Goal: Information Seeking & Learning: Check status

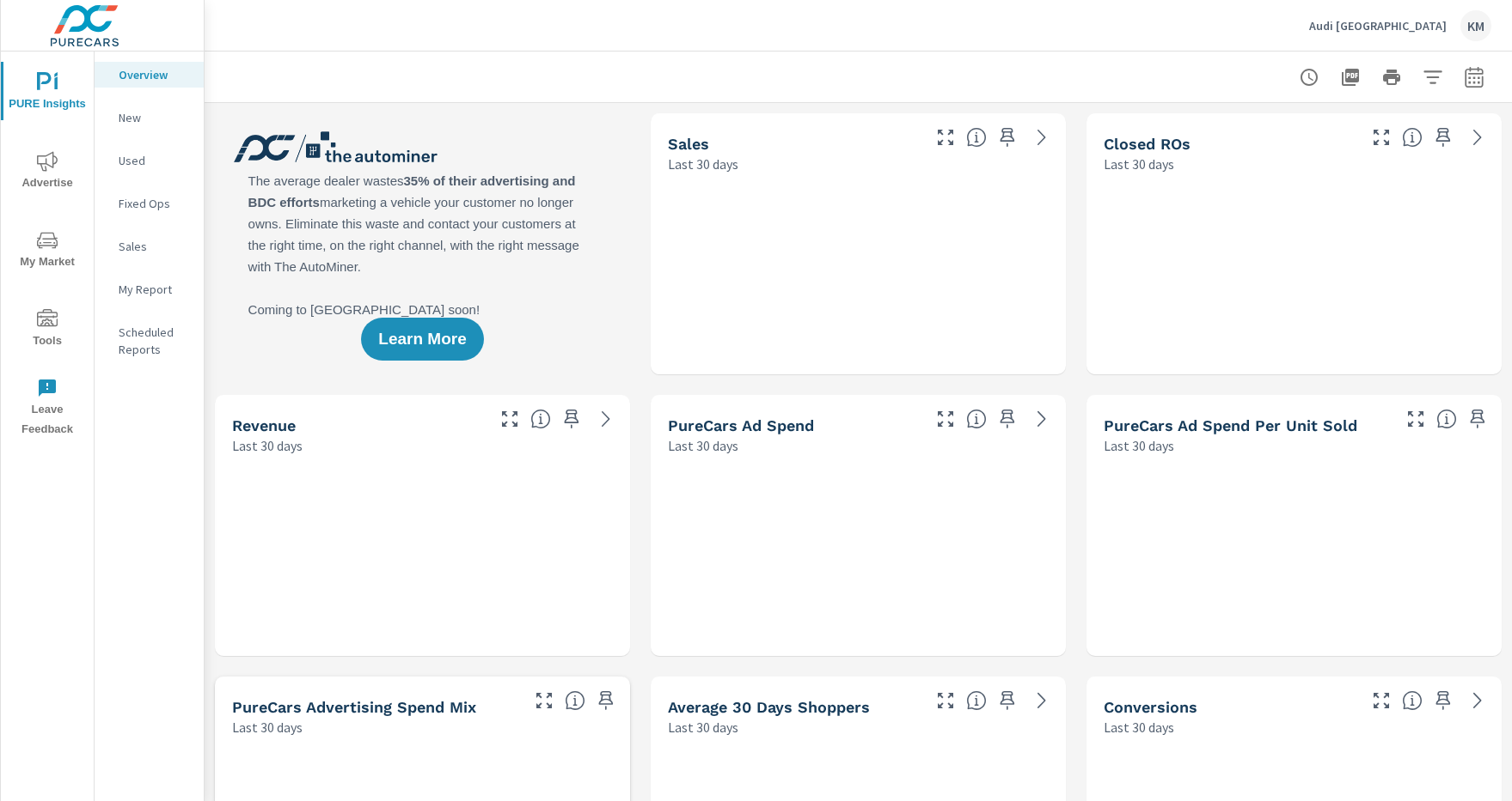
click at [1474, 76] on icon "button" at bounding box center [1473, 80] width 11 height 7
select select "Last 30 days"
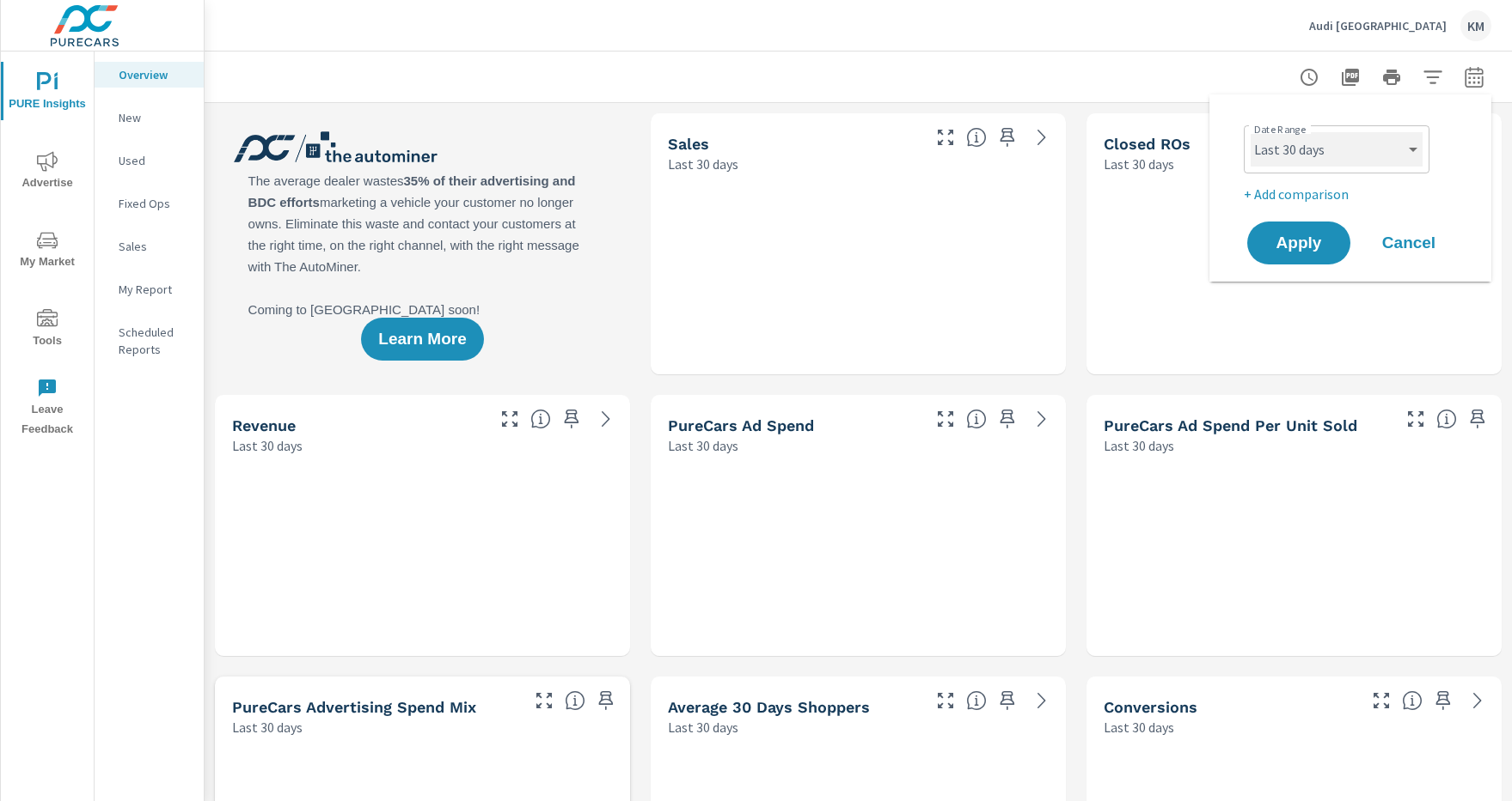
click at [1337, 149] on select "Custom Yesterday Last week Last 7 days Last 14 days Last 30 days Last 45 days L…" at bounding box center [1336, 149] width 172 height 34
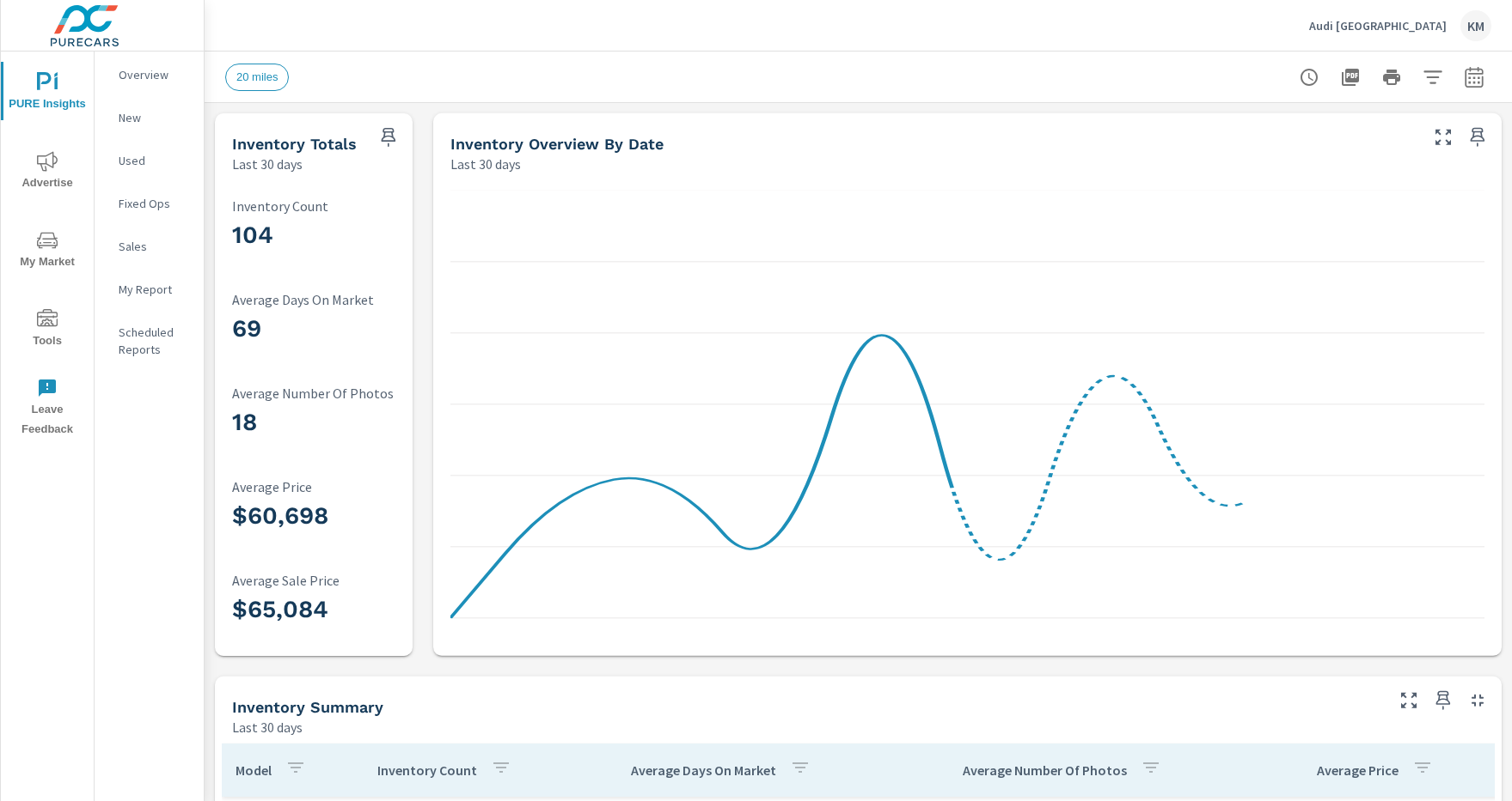
click at [1433, 76] on icon "button" at bounding box center [1432, 76] width 18 height 13
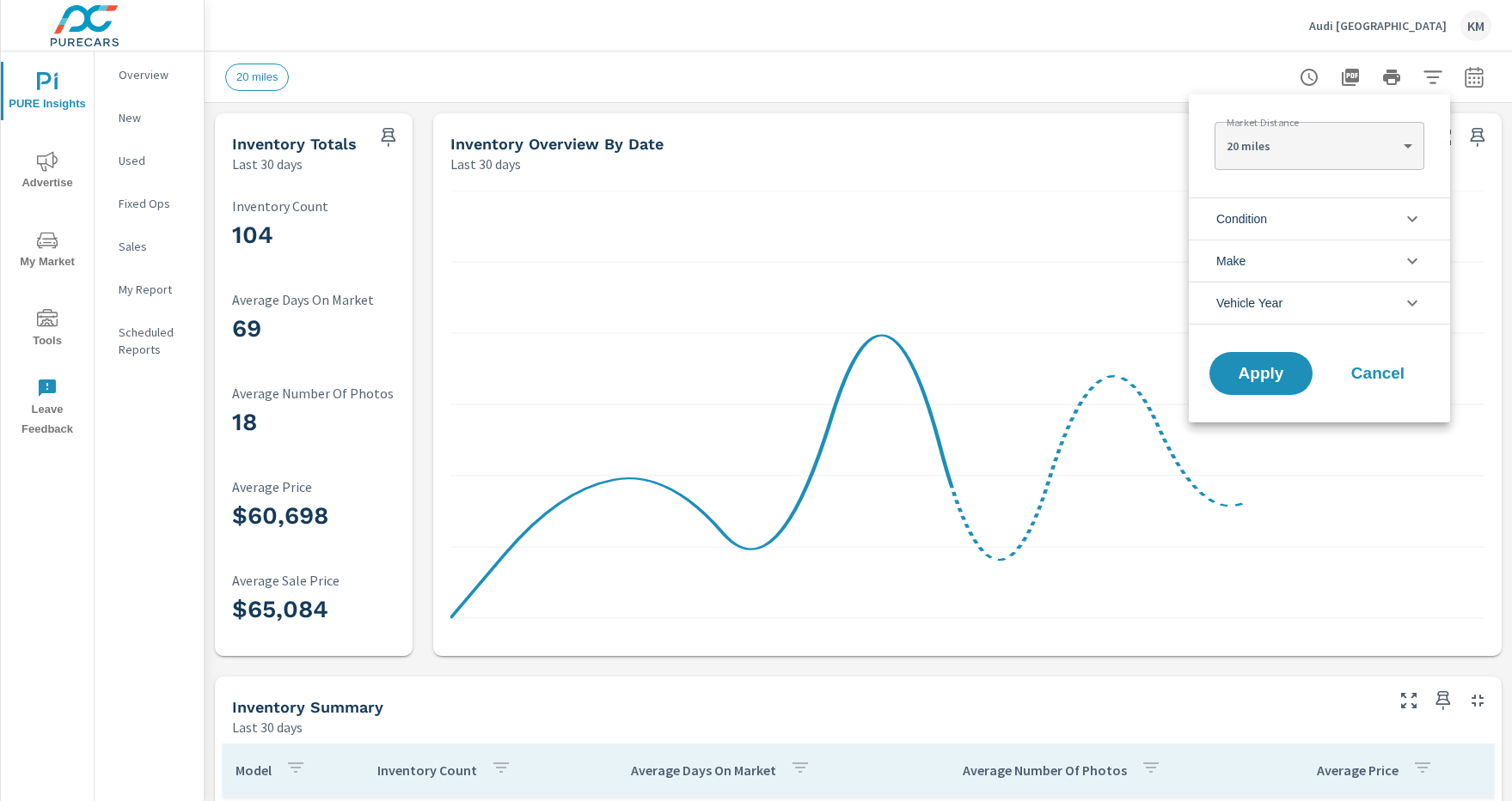
click at [1320, 218] on li "Condition" at bounding box center [1319, 218] width 261 height 42
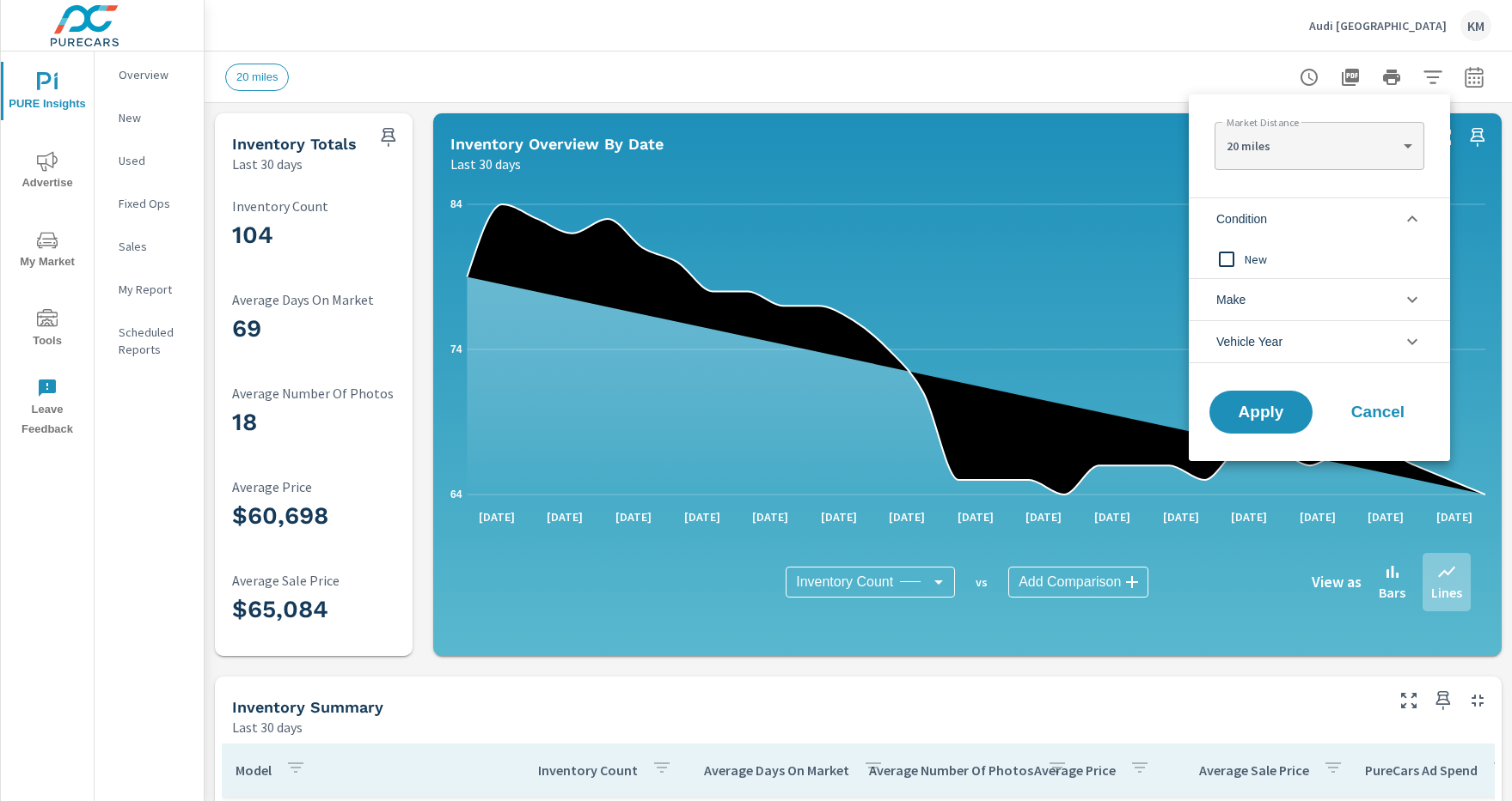
click at [1320, 218] on li "Condition" at bounding box center [1319, 218] width 261 height 42
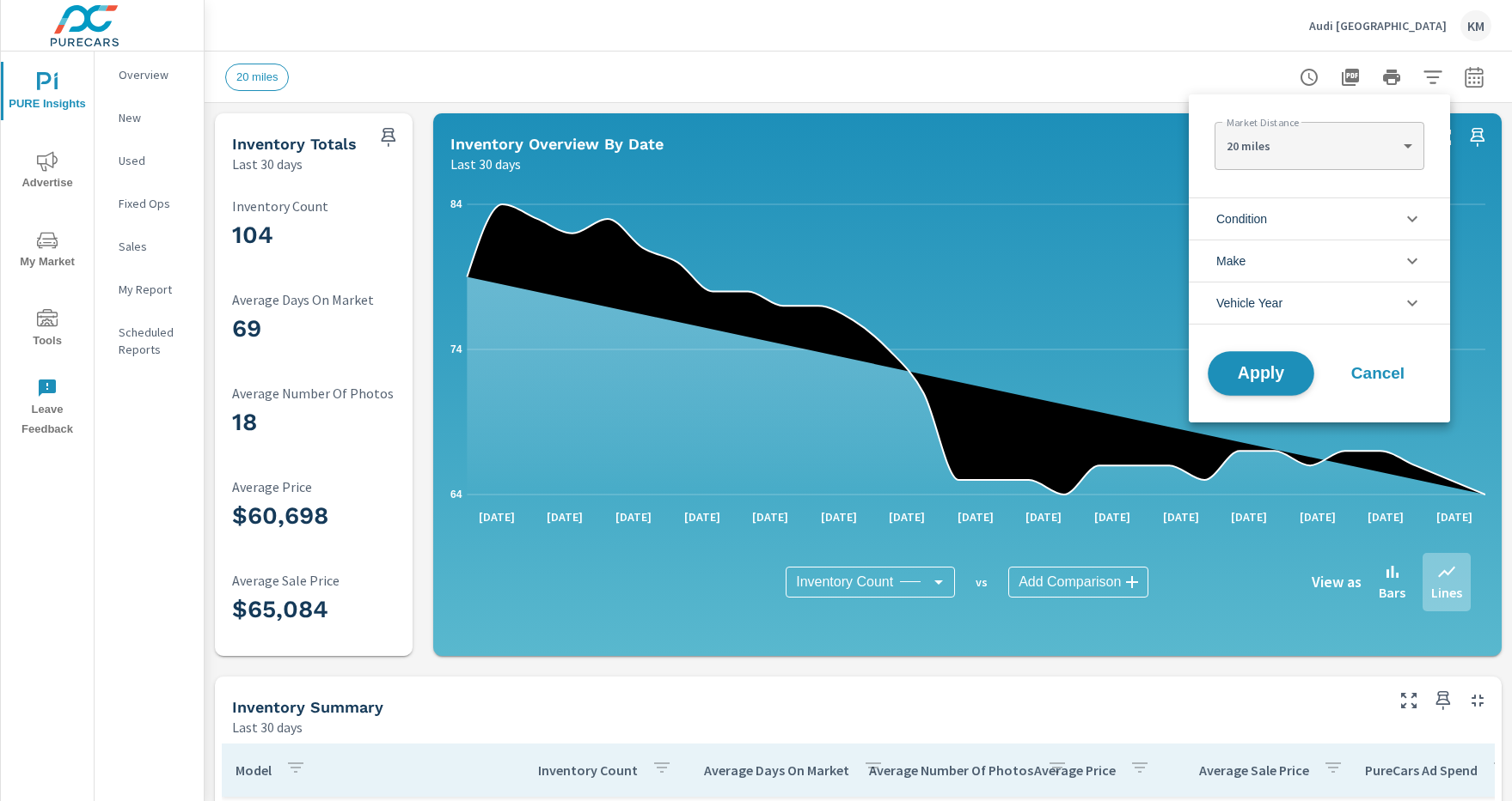
click at [1261, 374] on span "Apply" at bounding box center [1261, 374] width 70 height 16
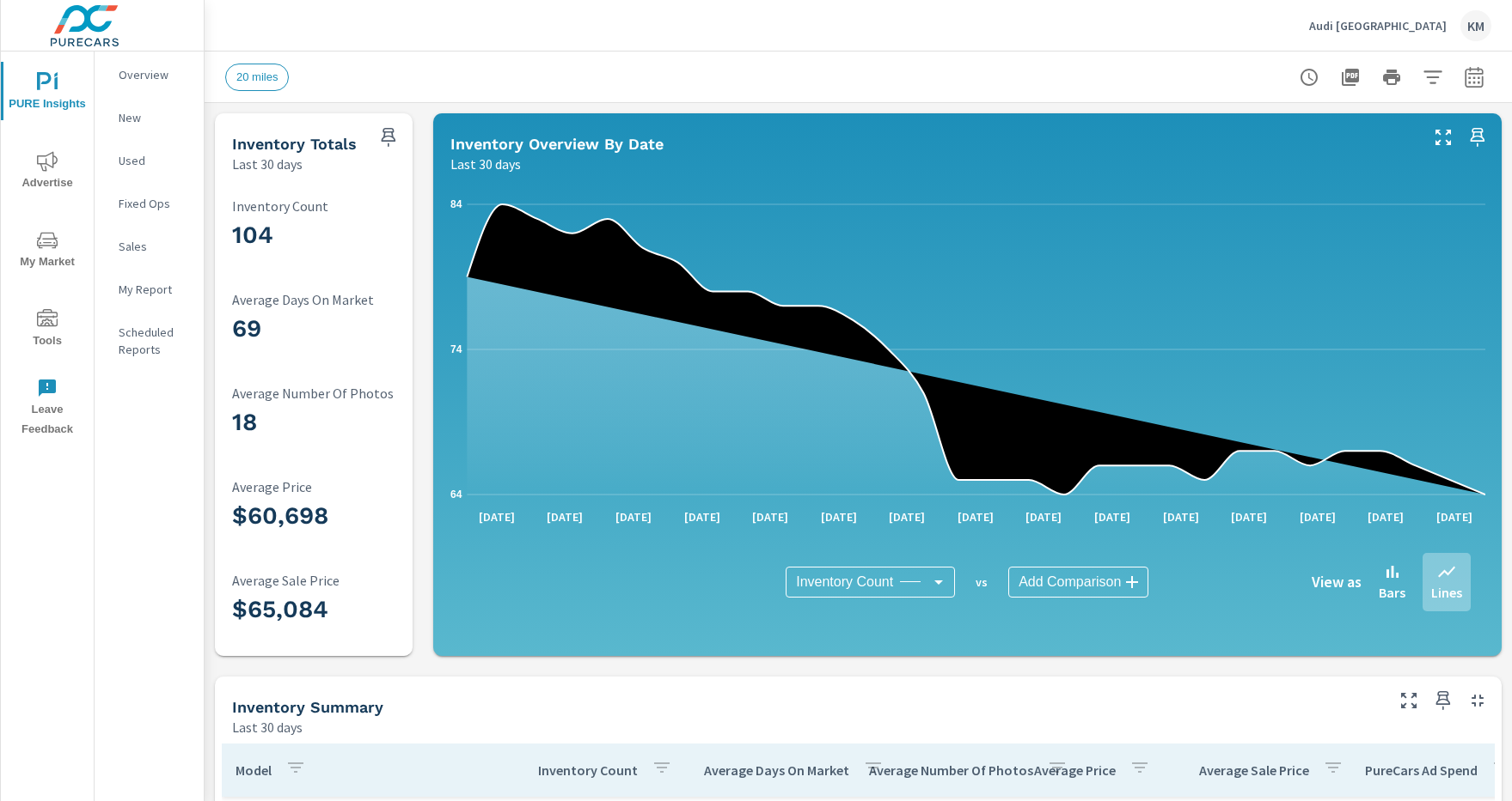
click at [1433, 76] on icon "button" at bounding box center [1432, 76] width 18 height 13
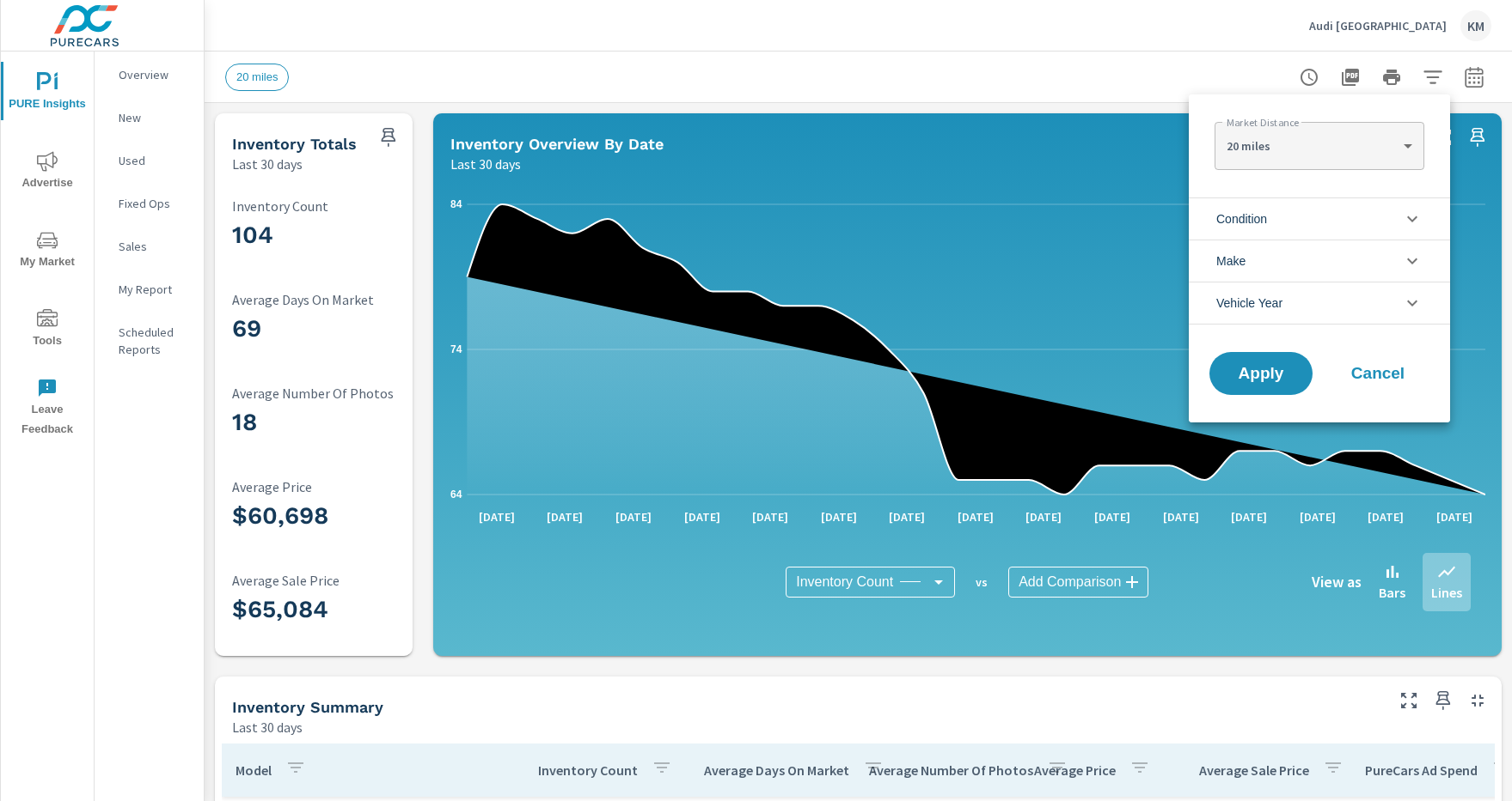
click at [1320, 218] on li "Condition" at bounding box center [1319, 218] width 261 height 42
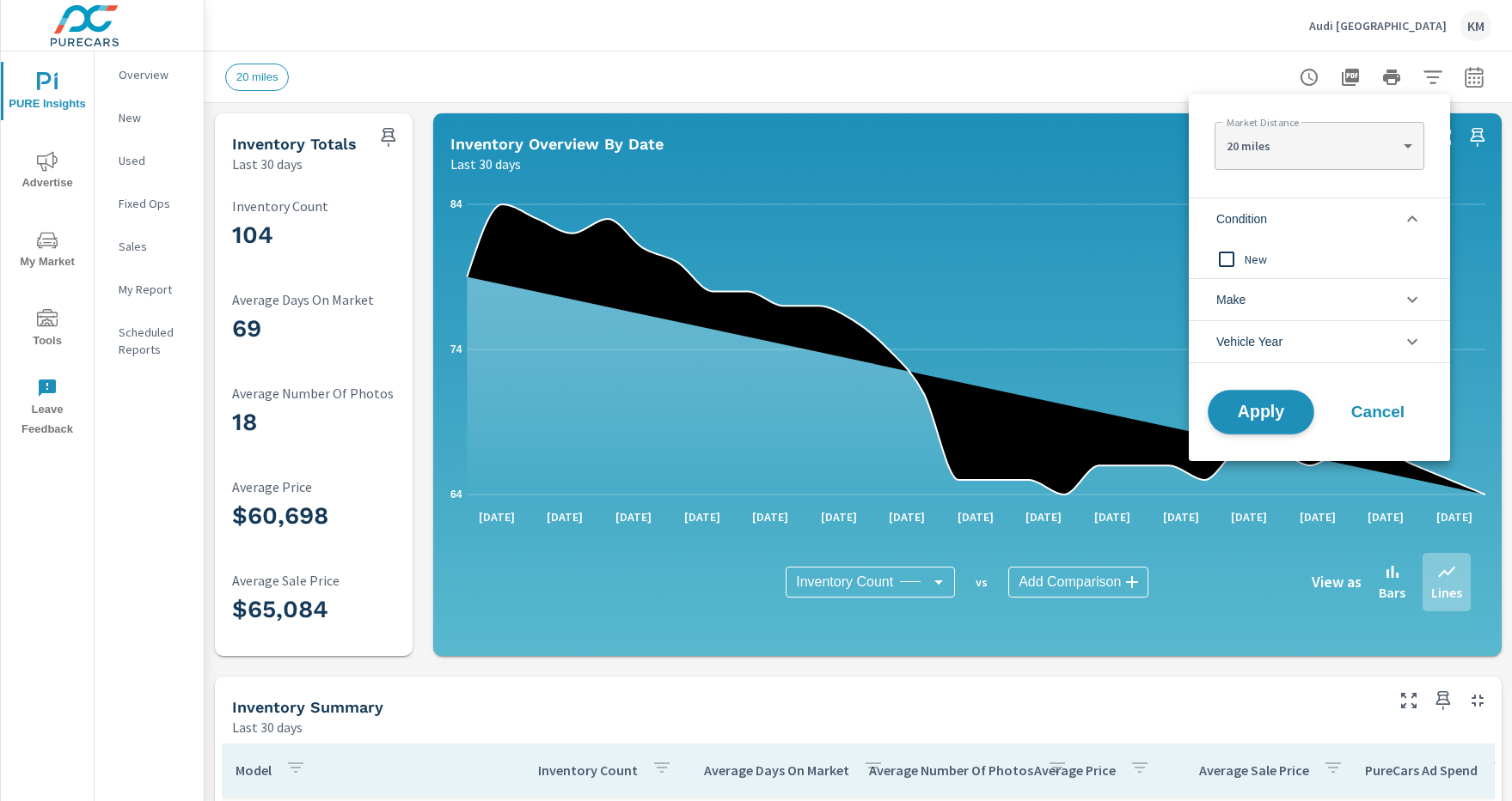
click at [1261, 413] on span "Apply" at bounding box center [1261, 413] width 70 height 16
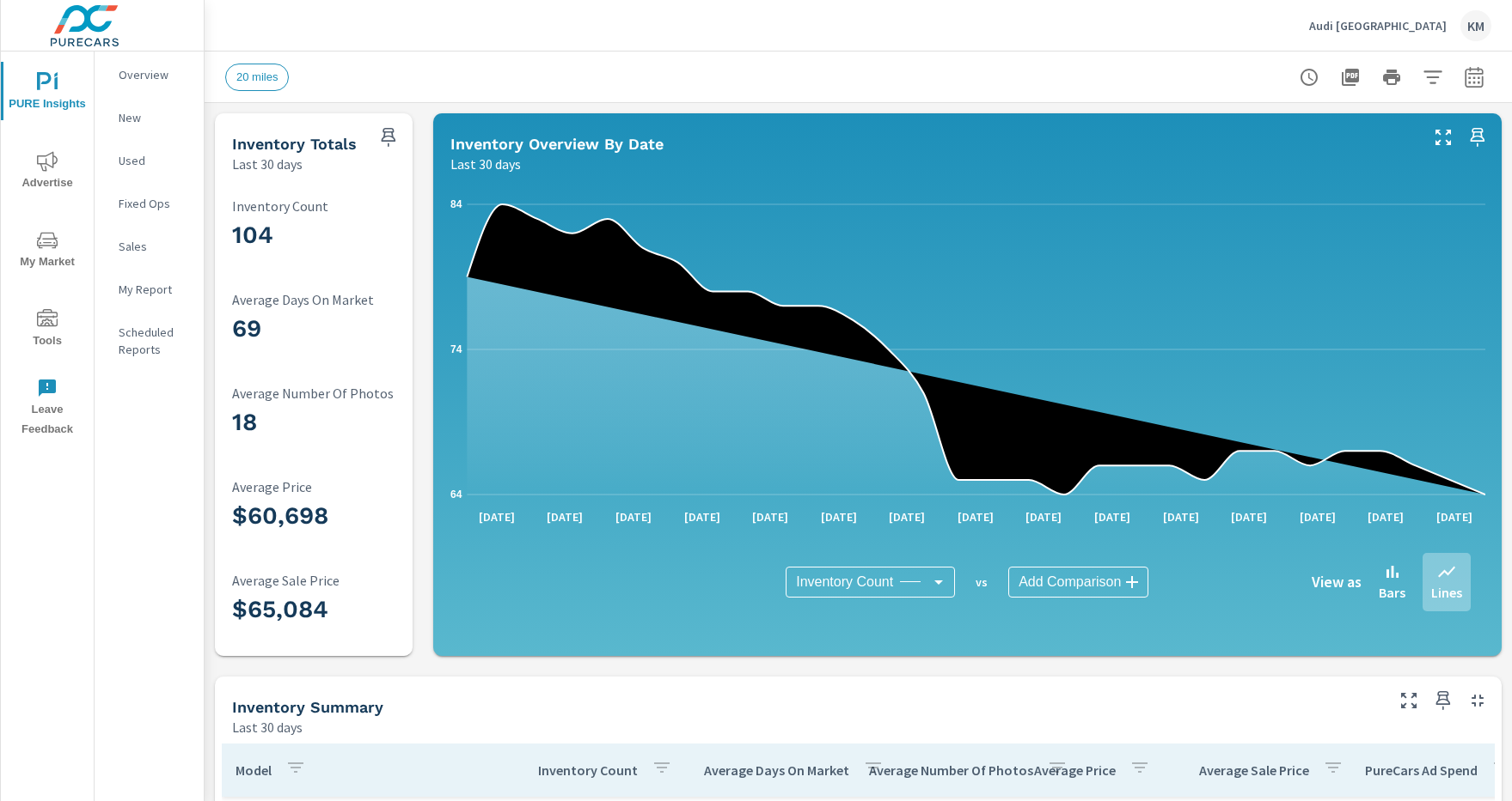
click at [1433, 76] on icon "button" at bounding box center [1432, 76] width 18 height 13
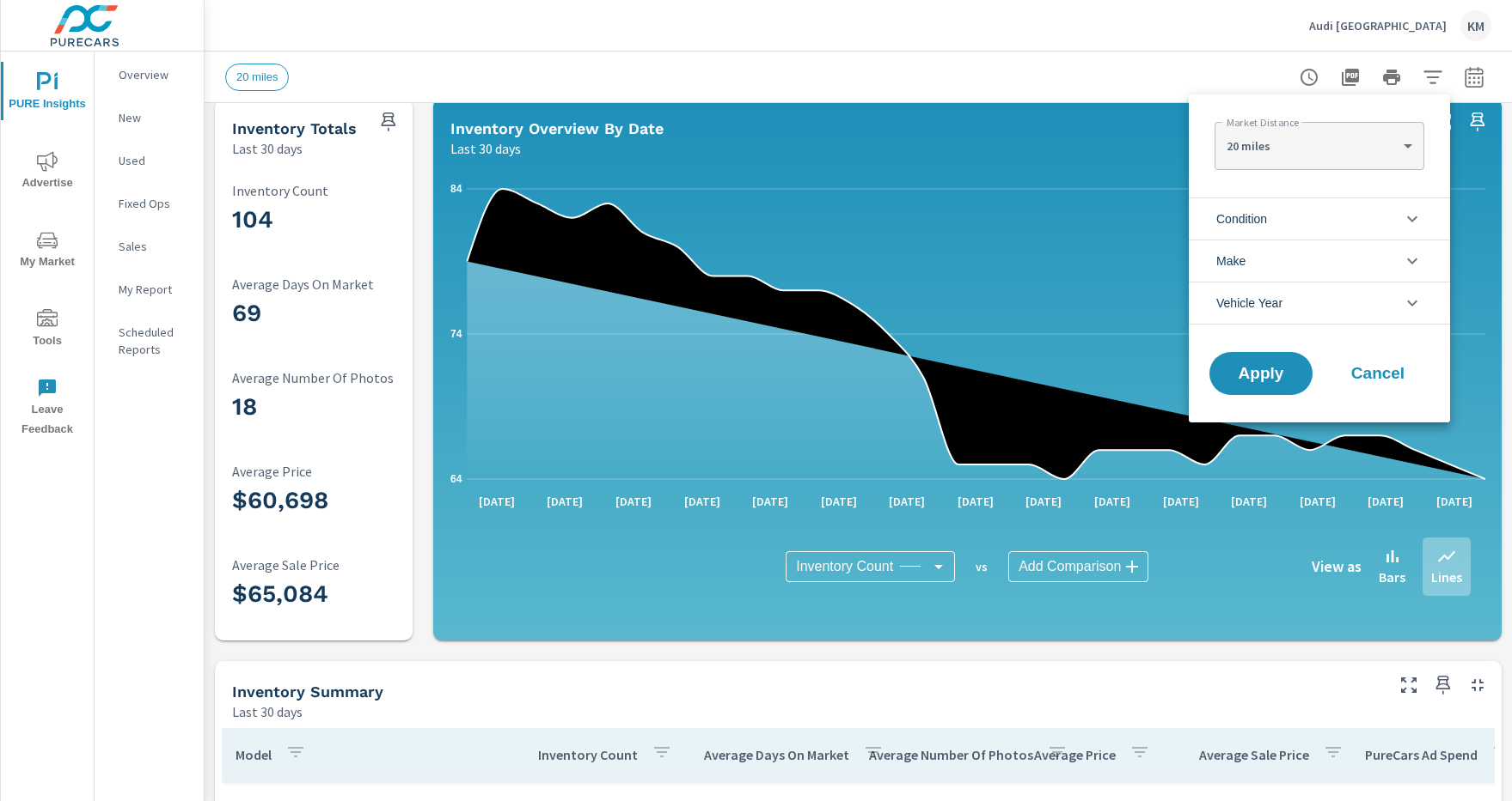
click at [1320, 218] on li "Condition" at bounding box center [1319, 218] width 261 height 42
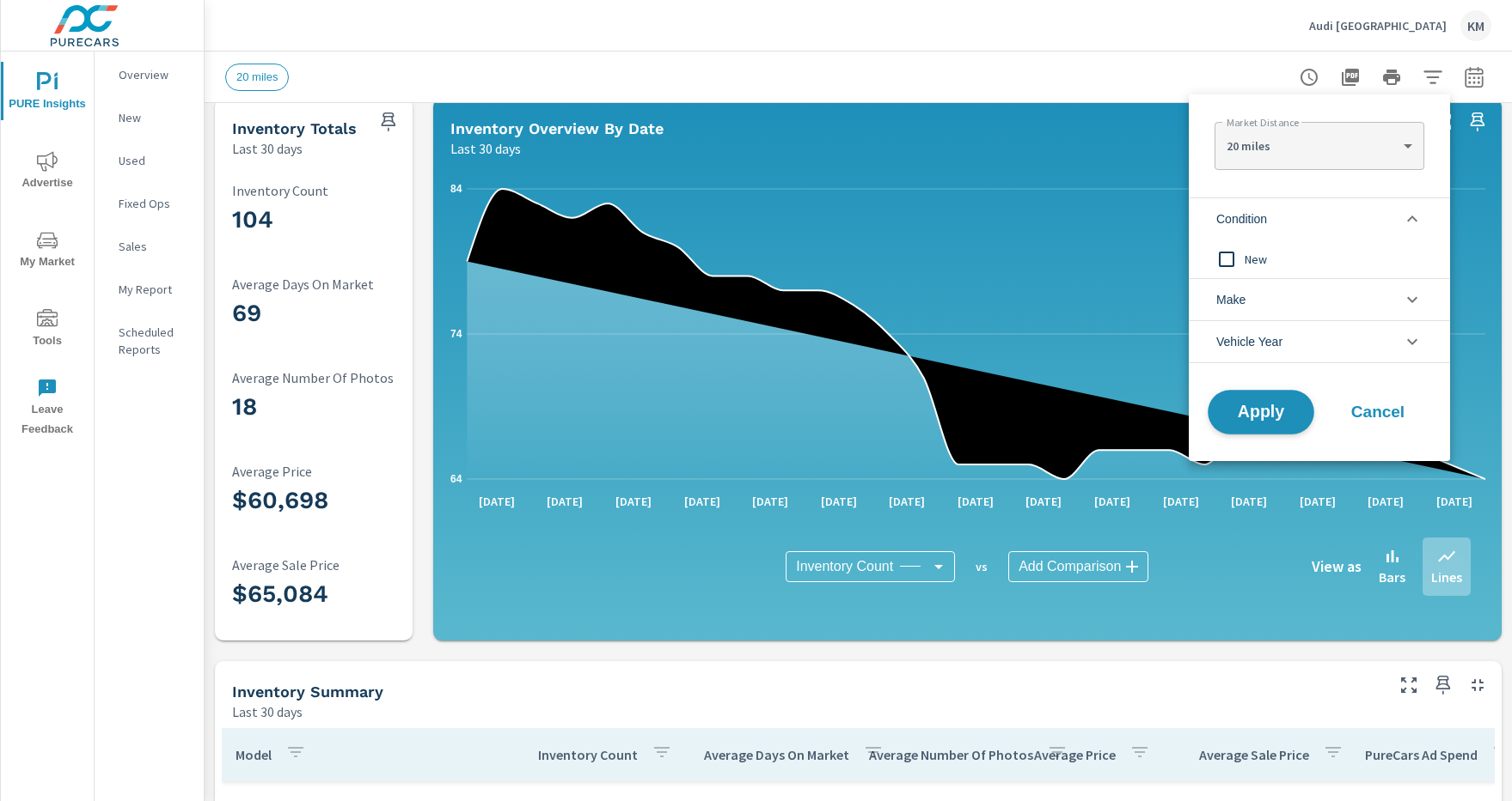
click at [1261, 413] on span "Apply" at bounding box center [1261, 413] width 70 height 16
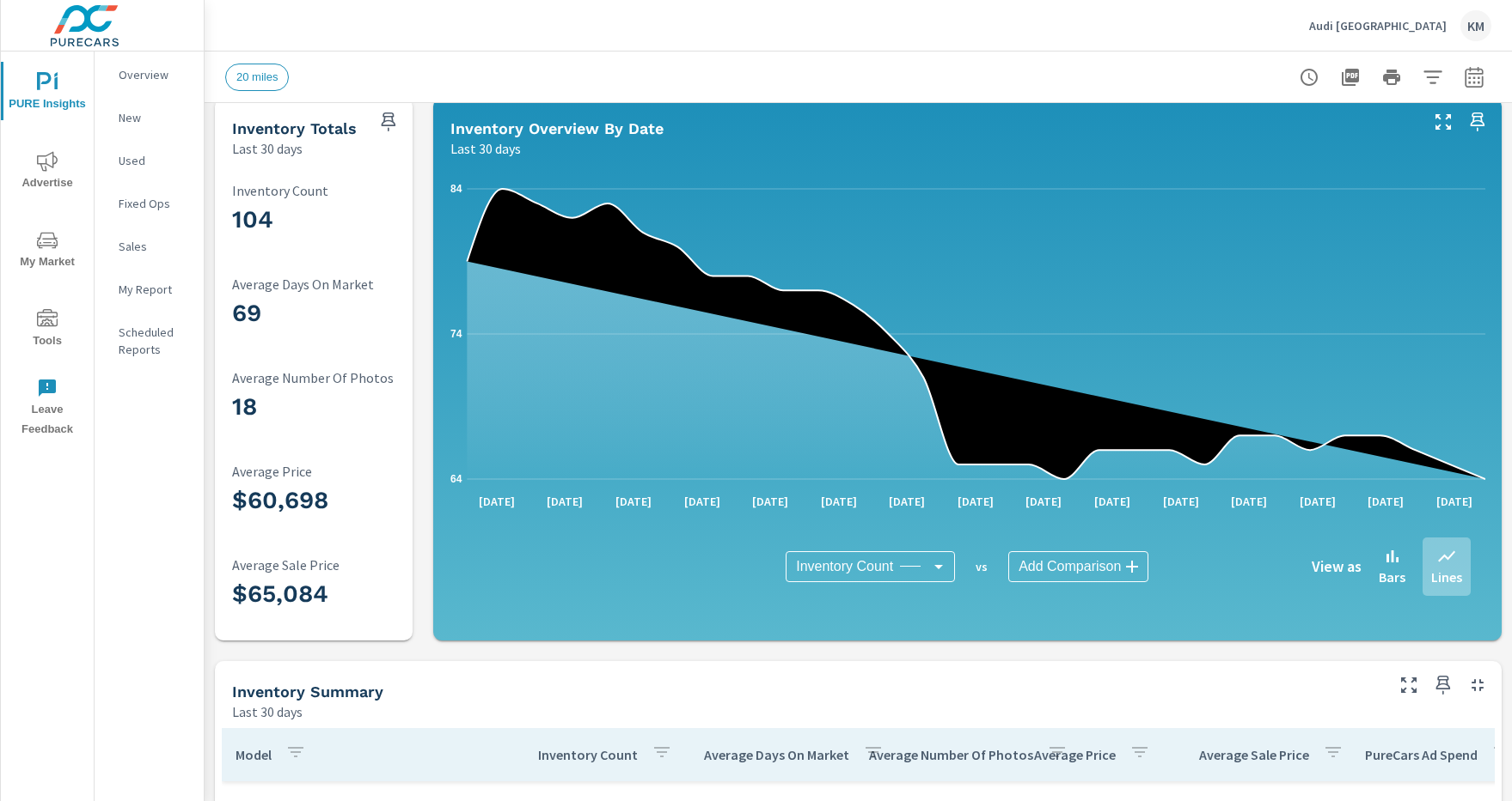
click at [1474, 76] on icon "button" at bounding box center [1473, 80] width 11 height 7
select select "Last 30 days"
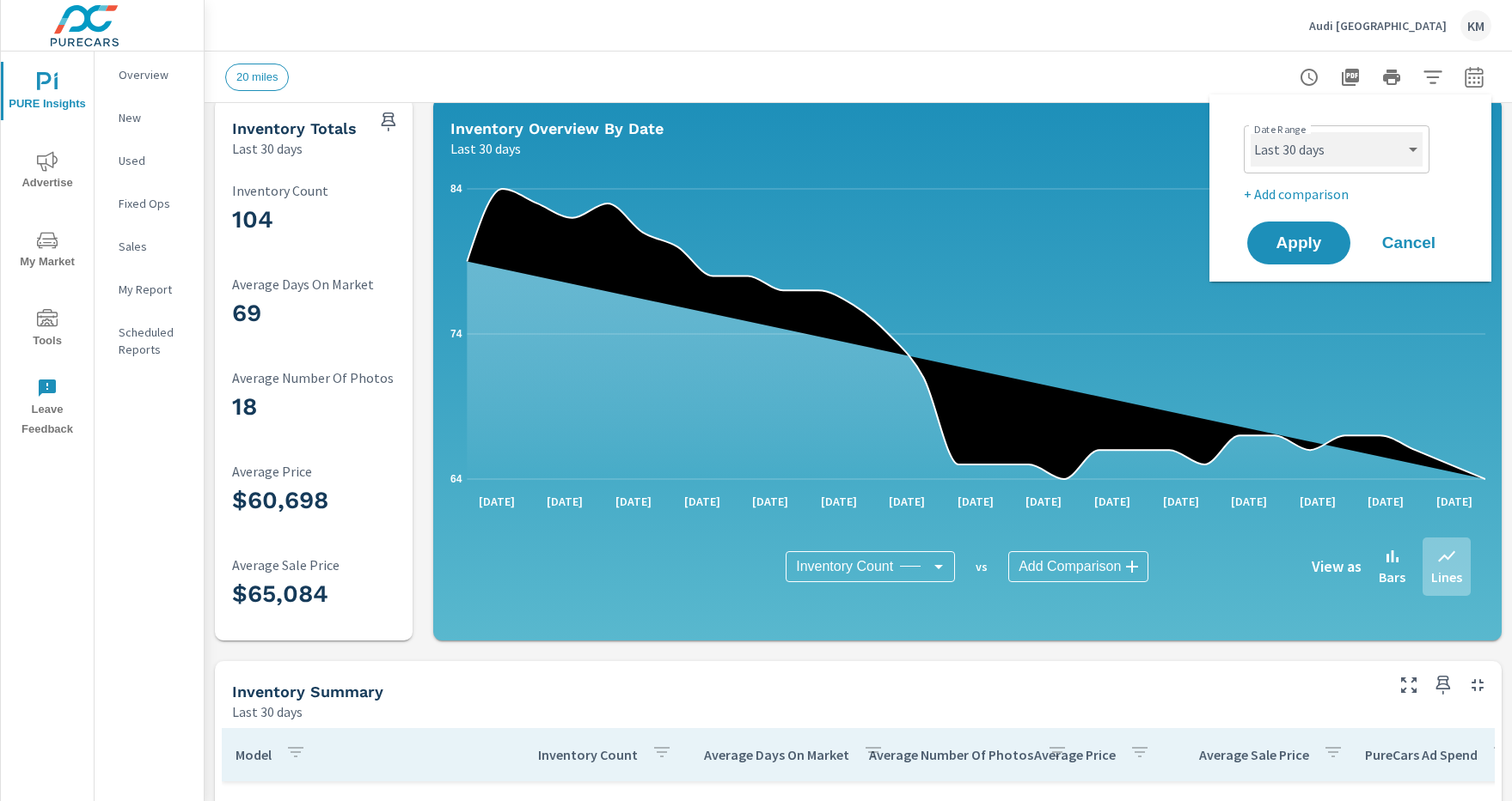
click at [1337, 149] on select "Custom Yesterday Last week Last 7 days Last 14 days Last 30 days Last 45 days L…" at bounding box center [1336, 149] width 172 height 34
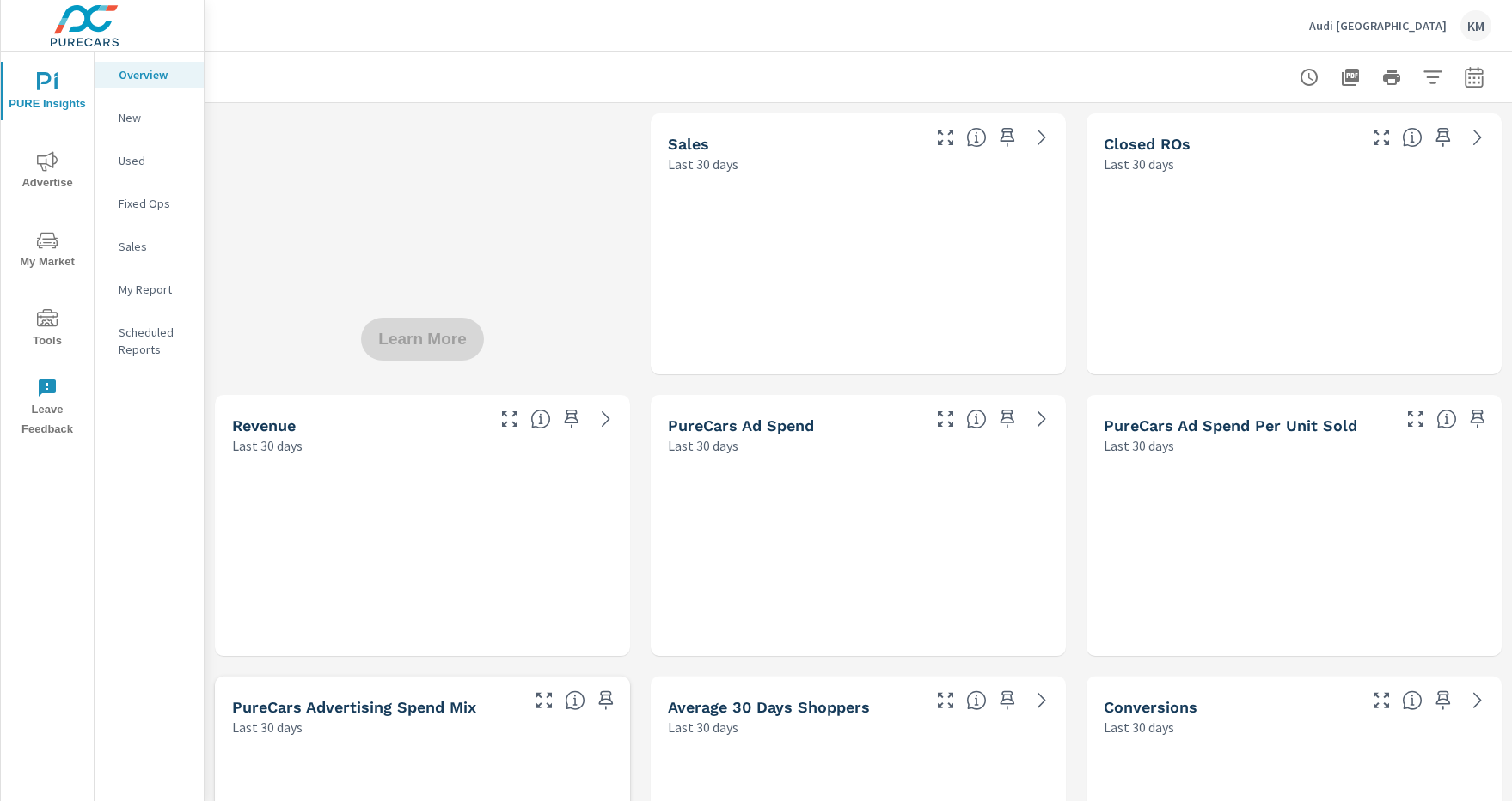
click at [1474, 76] on icon "button" at bounding box center [1473, 80] width 11 height 7
select select "Last 30 days"
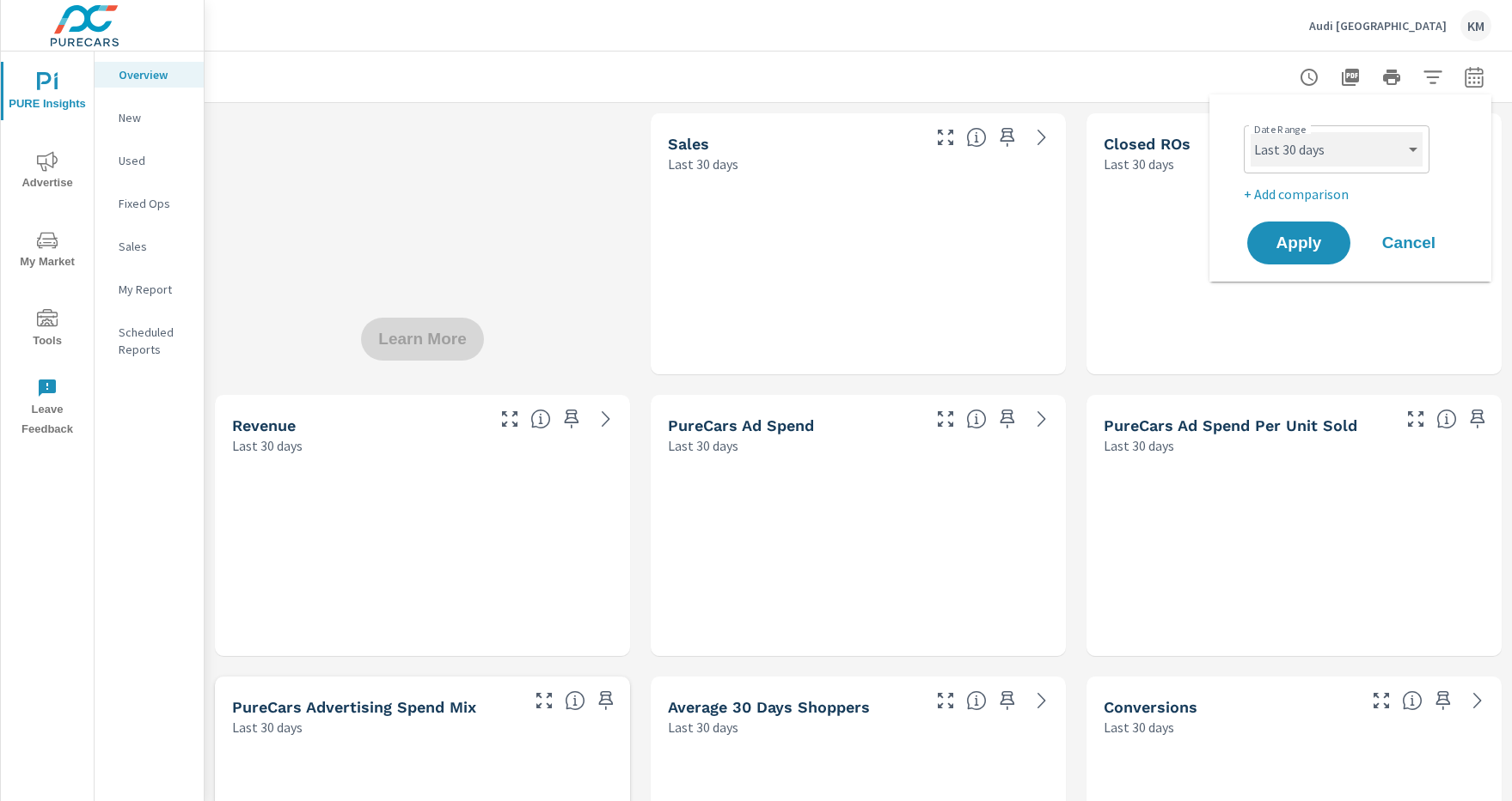
click at [1337, 149] on select "Custom Yesterday Last week Last 7 days Last 14 days Last 30 days Last 45 days L…" at bounding box center [1336, 149] width 172 height 34
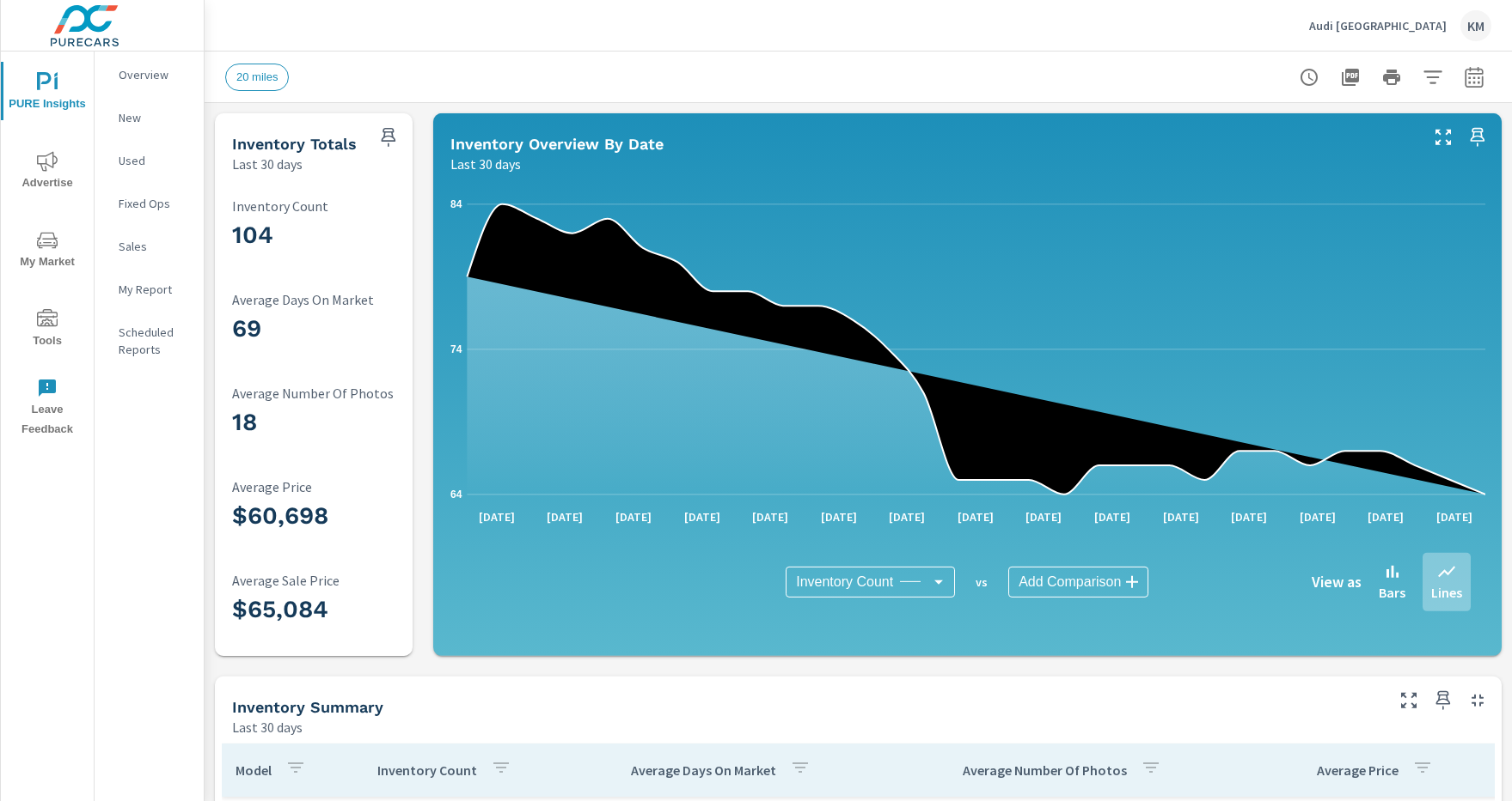
click at [1433, 76] on icon "button" at bounding box center [1432, 76] width 18 height 13
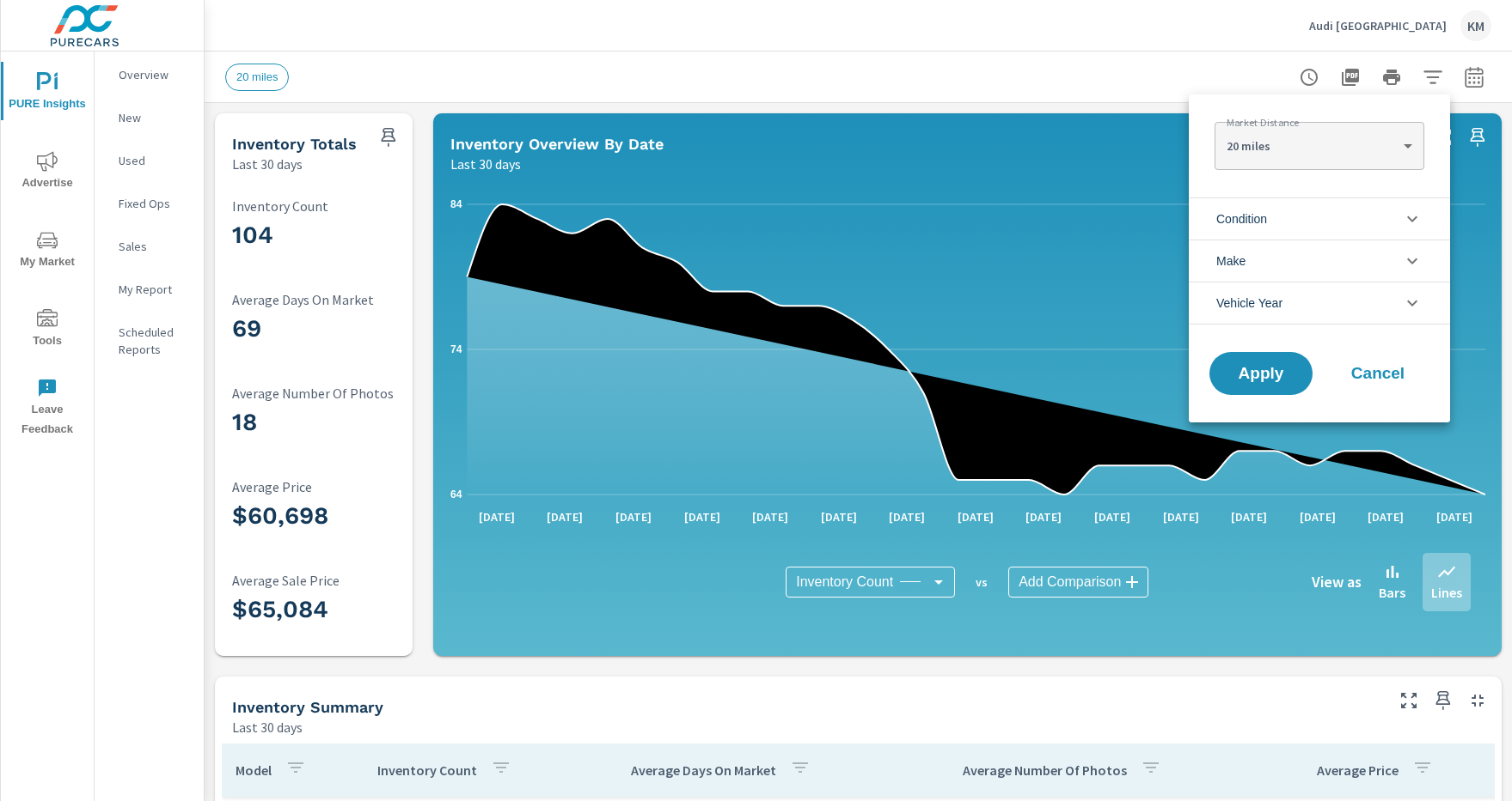
click at [1320, 218] on li "Condition" at bounding box center [1319, 218] width 261 height 42
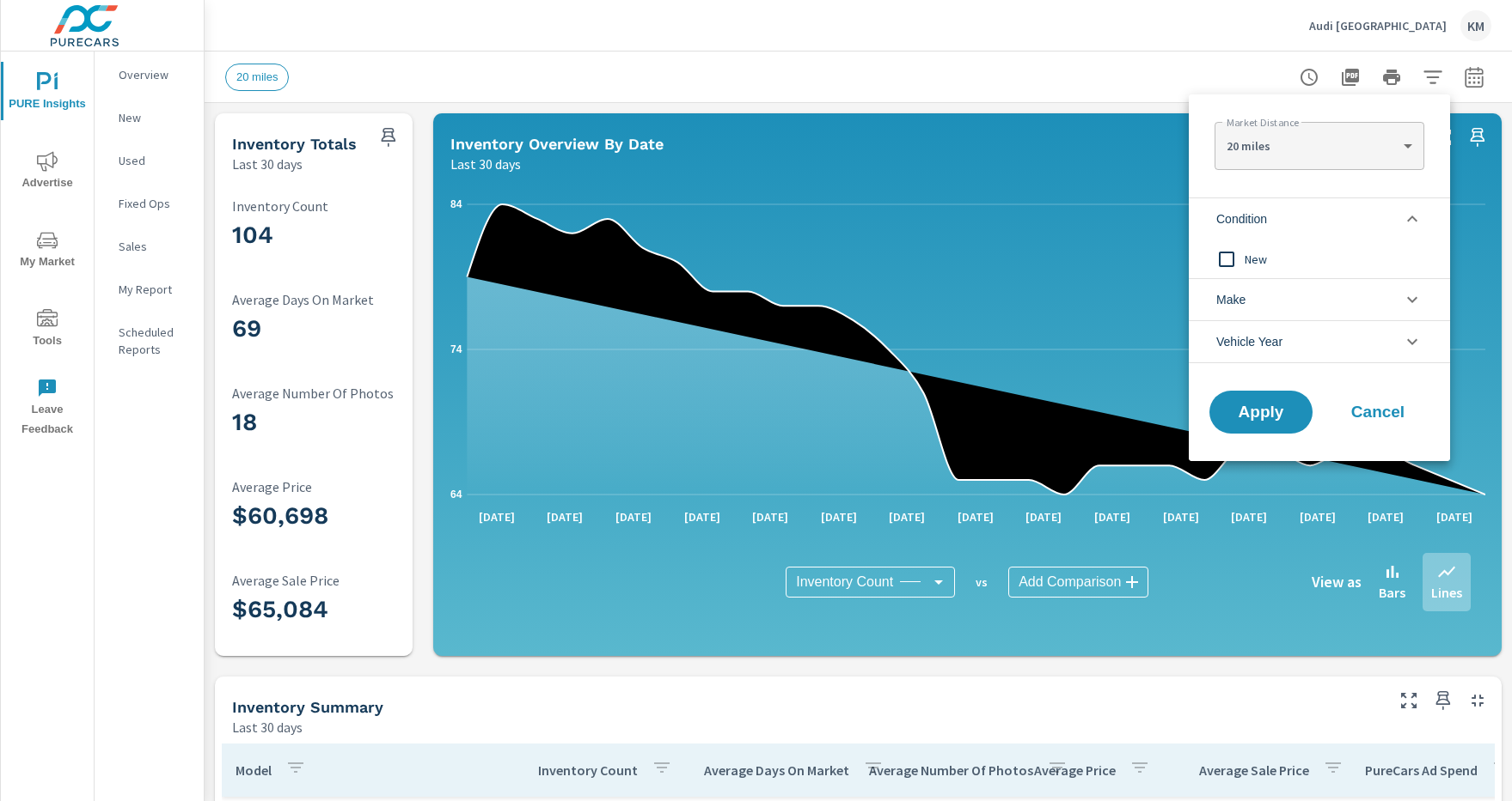
click at [1320, 218] on li "Condition" at bounding box center [1319, 218] width 261 height 42
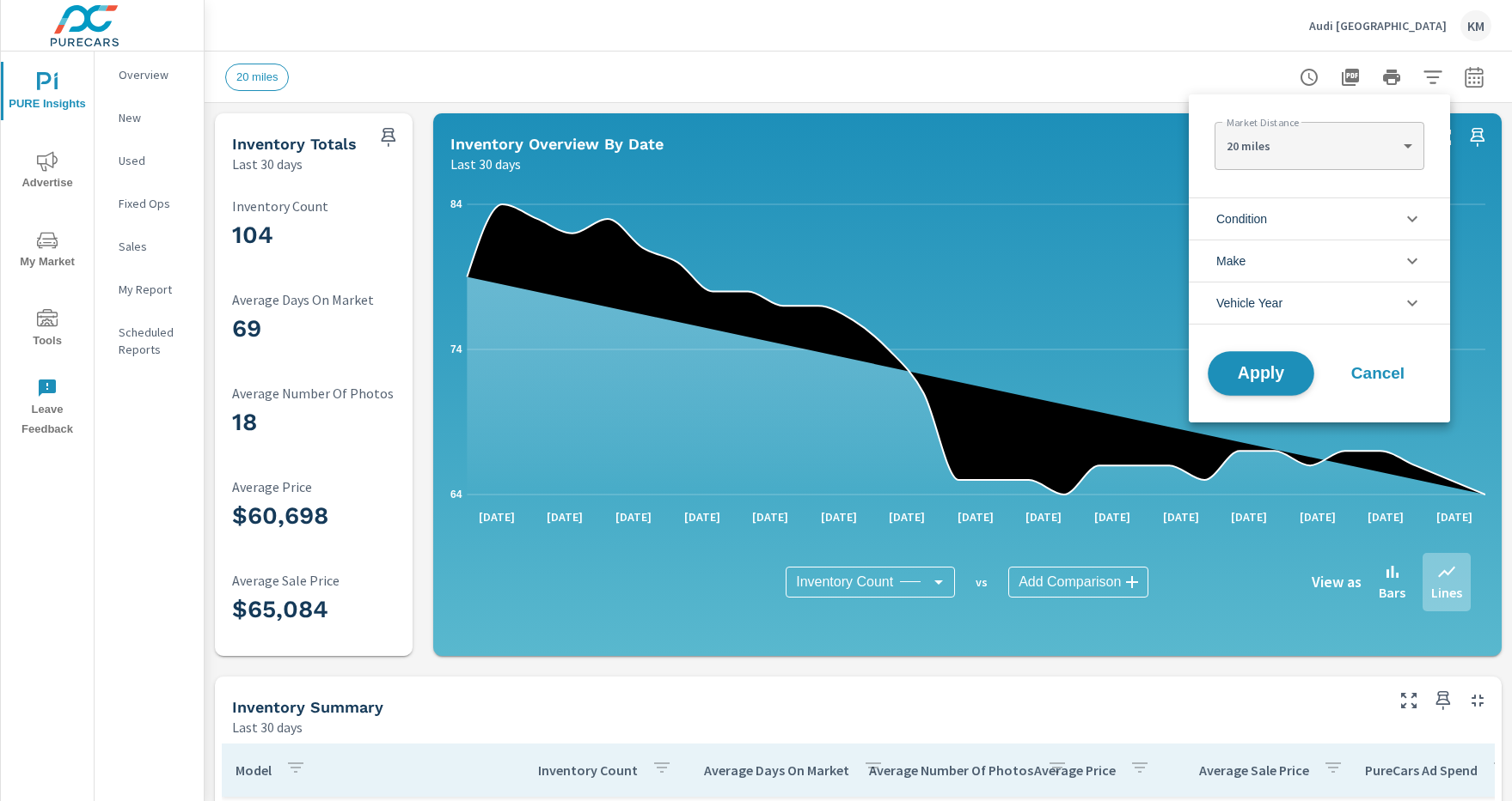
click at [1261, 374] on span "Apply" at bounding box center [1261, 374] width 70 height 16
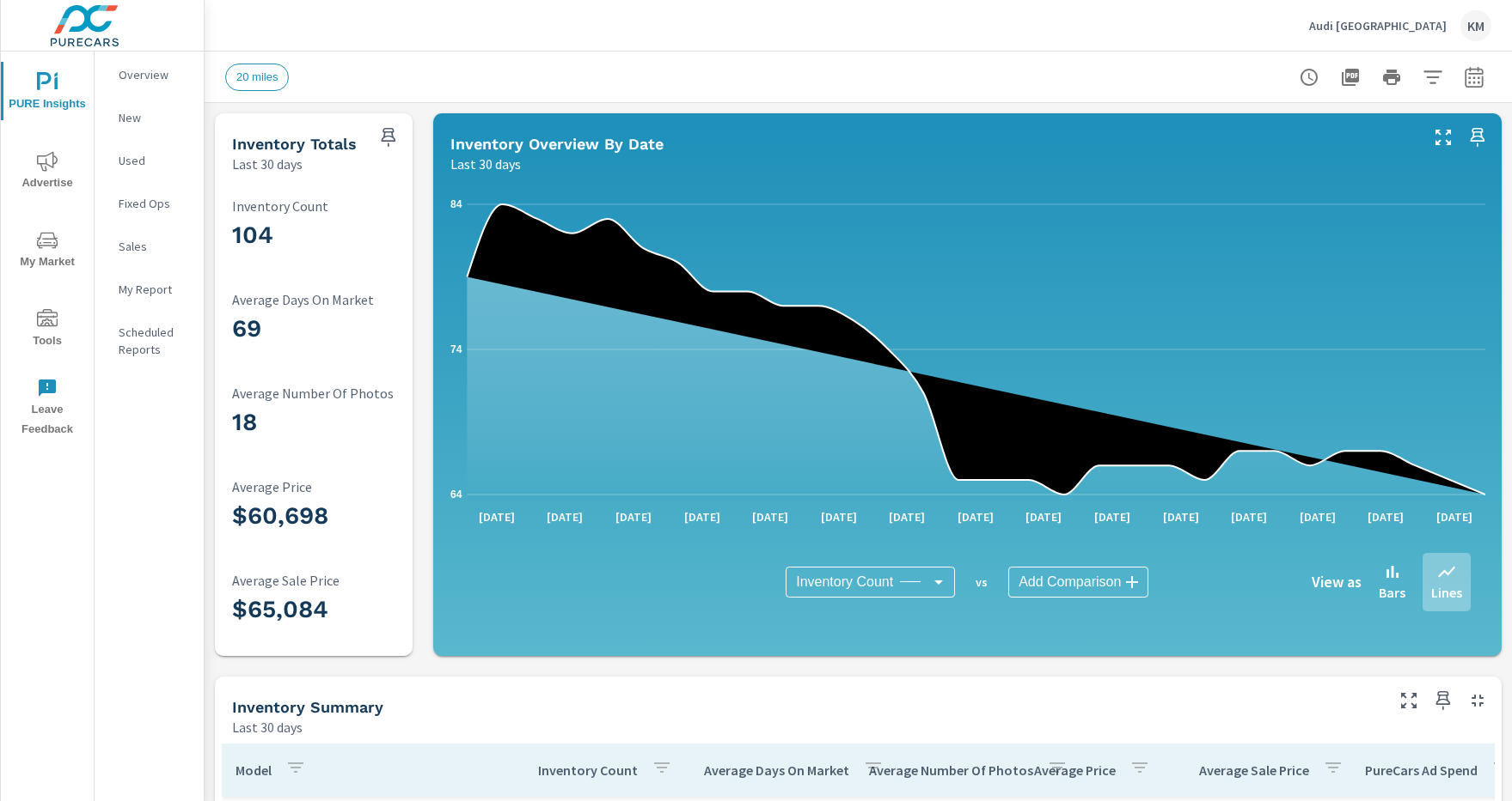
click at [1433, 76] on icon "button" at bounding box center [1432, 76] width 18 height 13
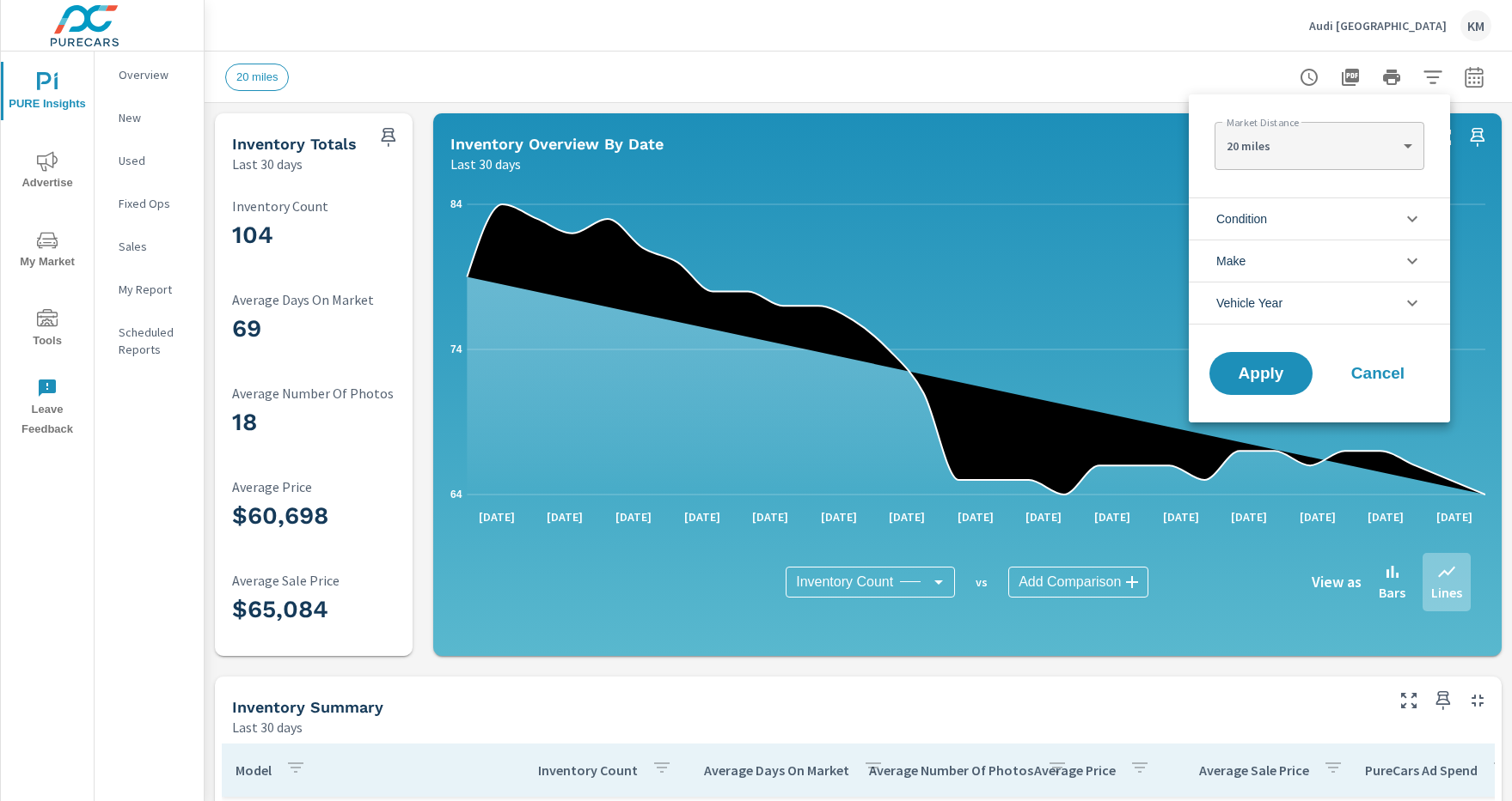
click at [1320, 218] on li "Condition" at bounding box center [1319, 218] width 261 height 42
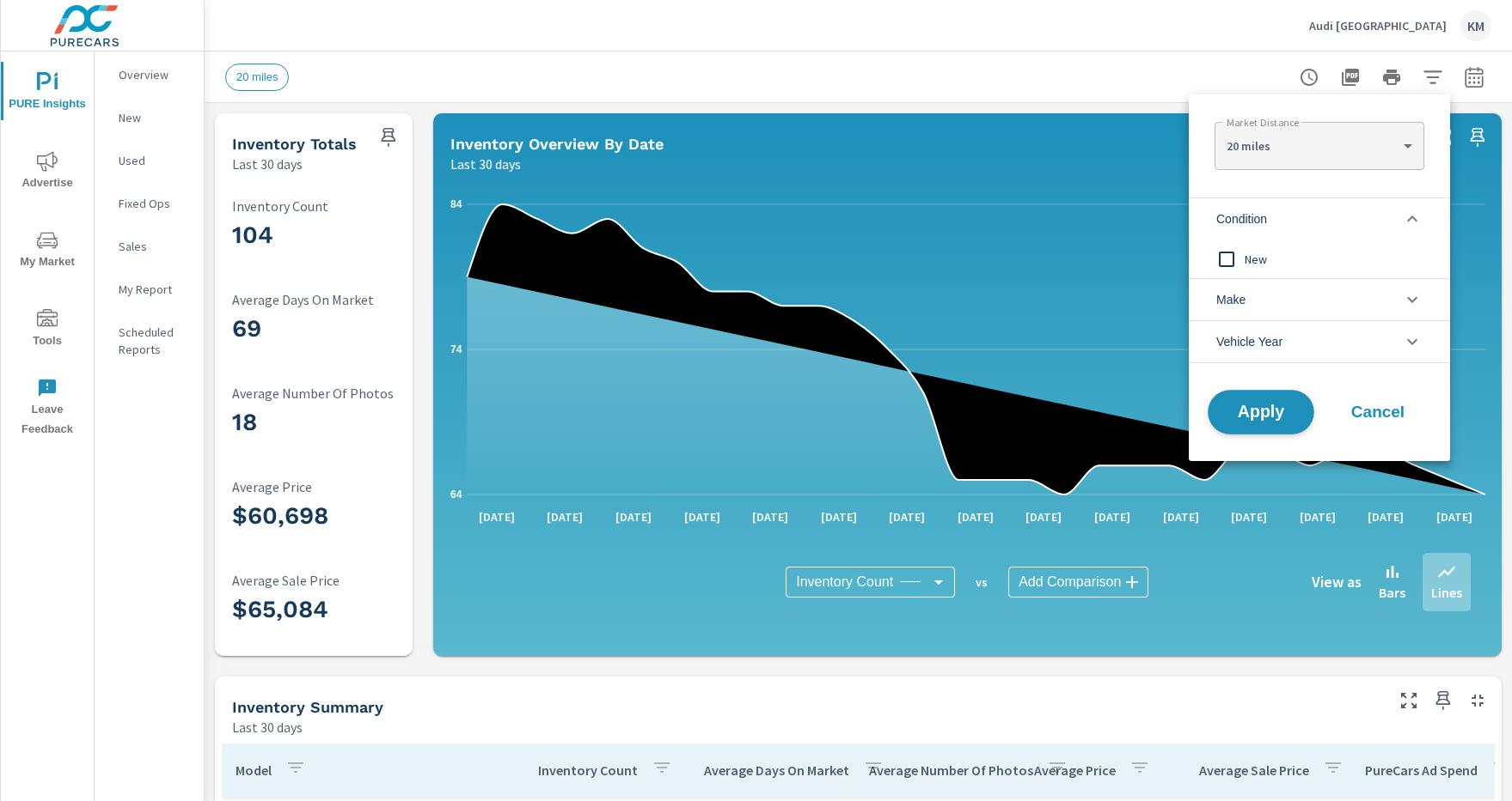
click at [1261, 413] on span "Apply" at bounding box center [1261, 413] width 70 height 16
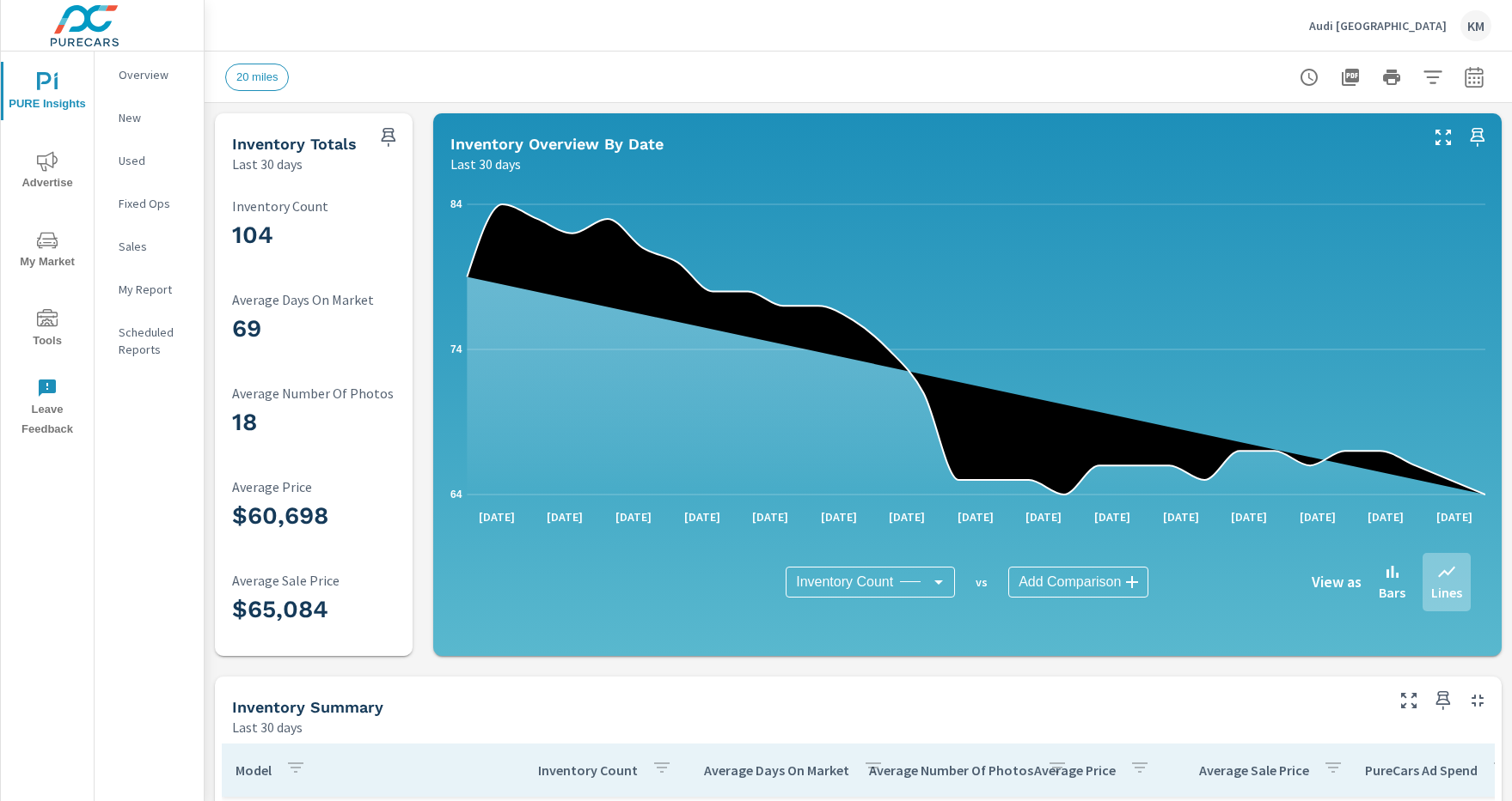
click at [1433, 76] on icon "button" at bounding box center [1432, 76] width 18 height 13
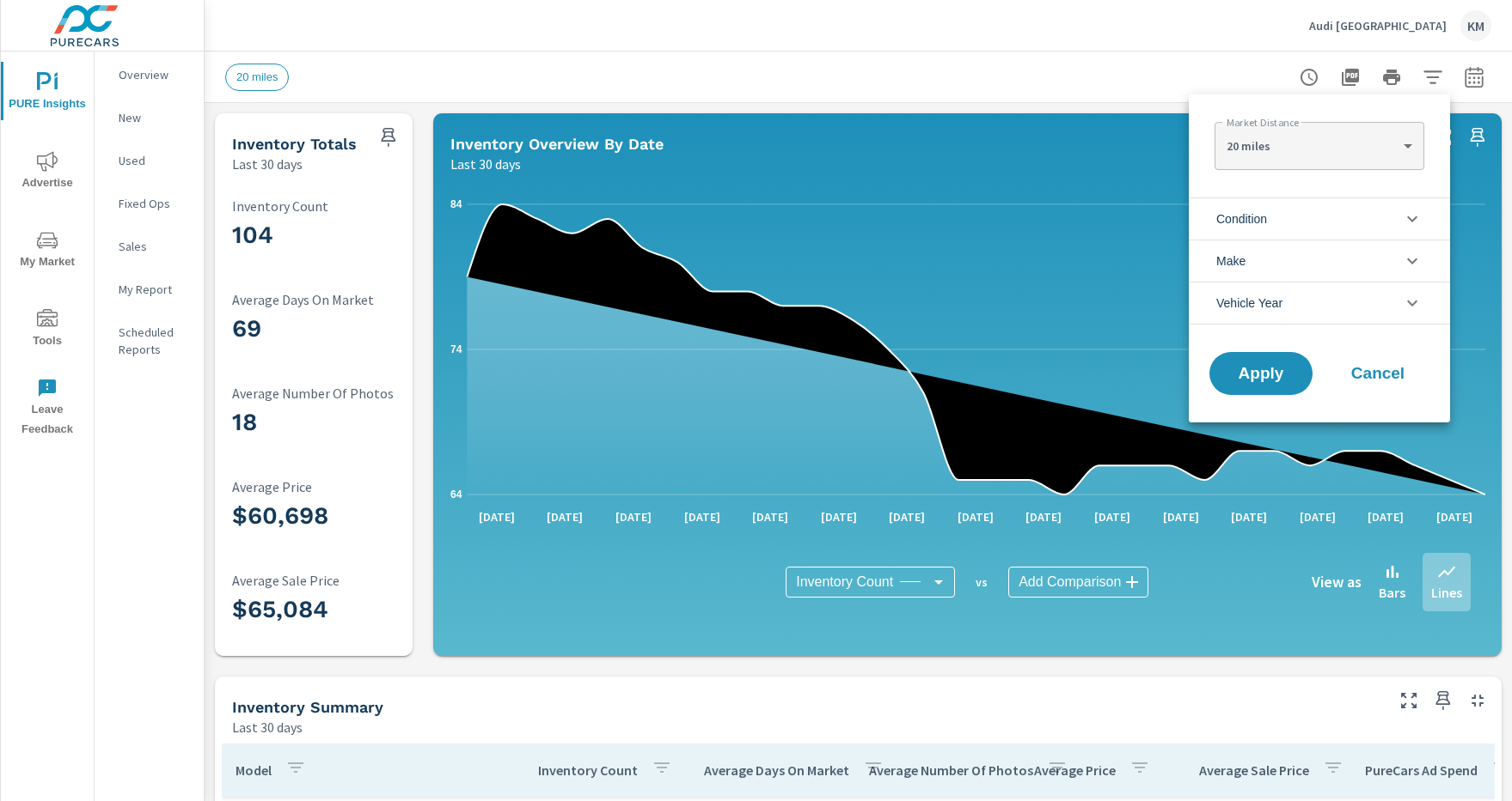
click at [1320, 218] on li "Condition" at bounding box center [1319, 218] width 261 height 42
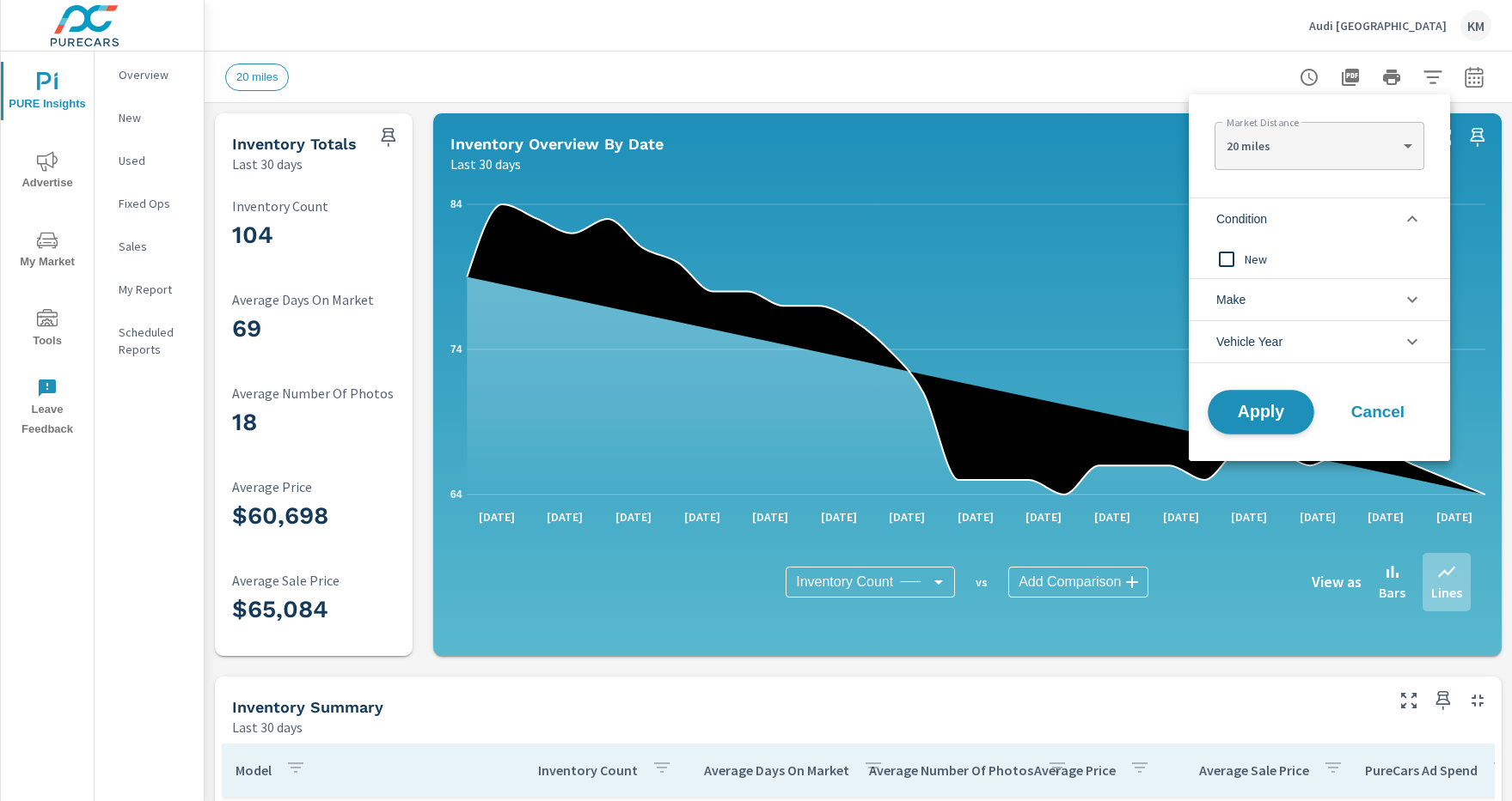
click at [1261, 413] on span "Apply" at bounding box center [1261, 413] width 70 height 16
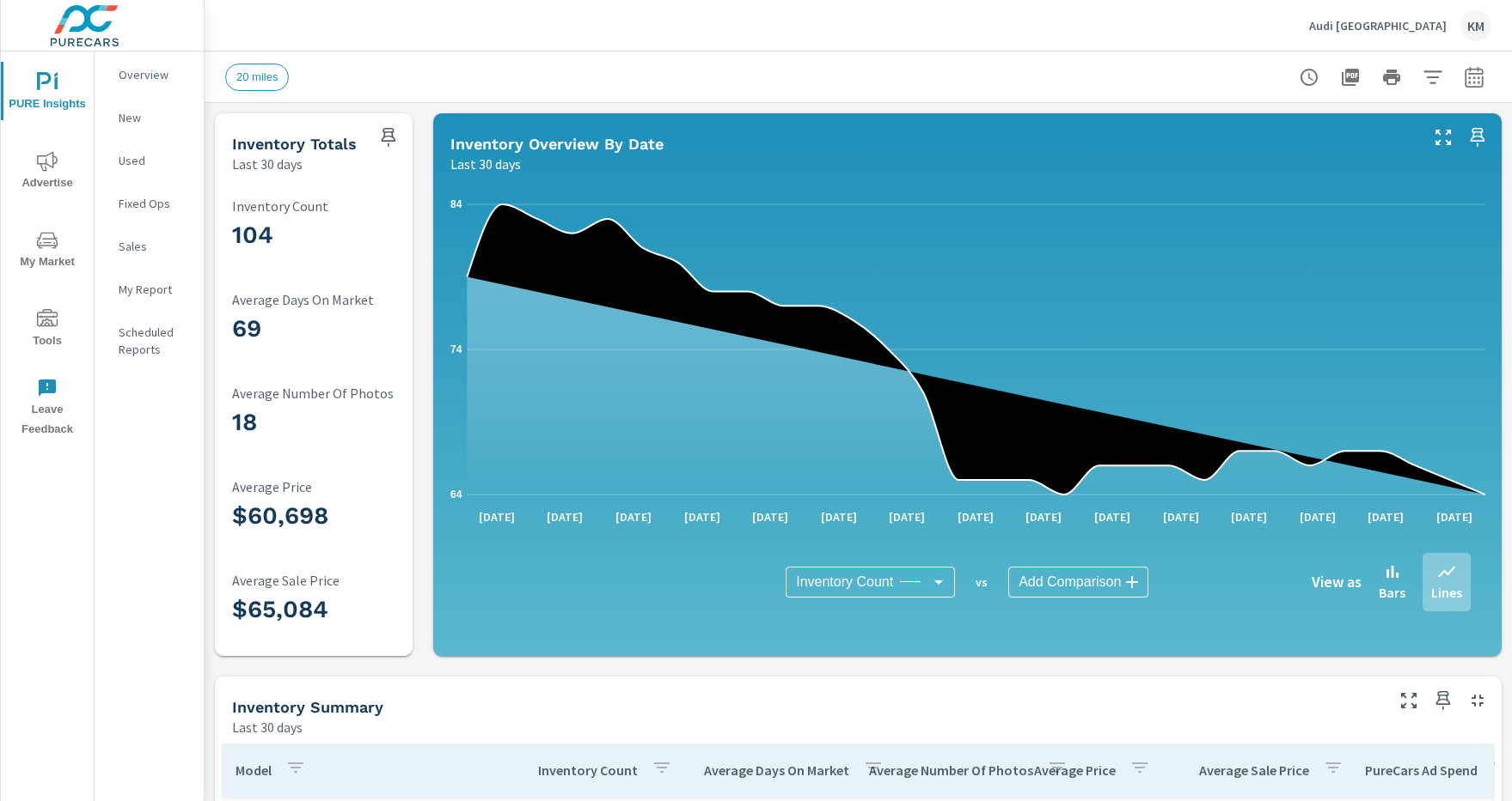
click at [1474, 76] on icon "button" at bounding box center [1473, 80] width 11 height 7
select select "Last 30 days"
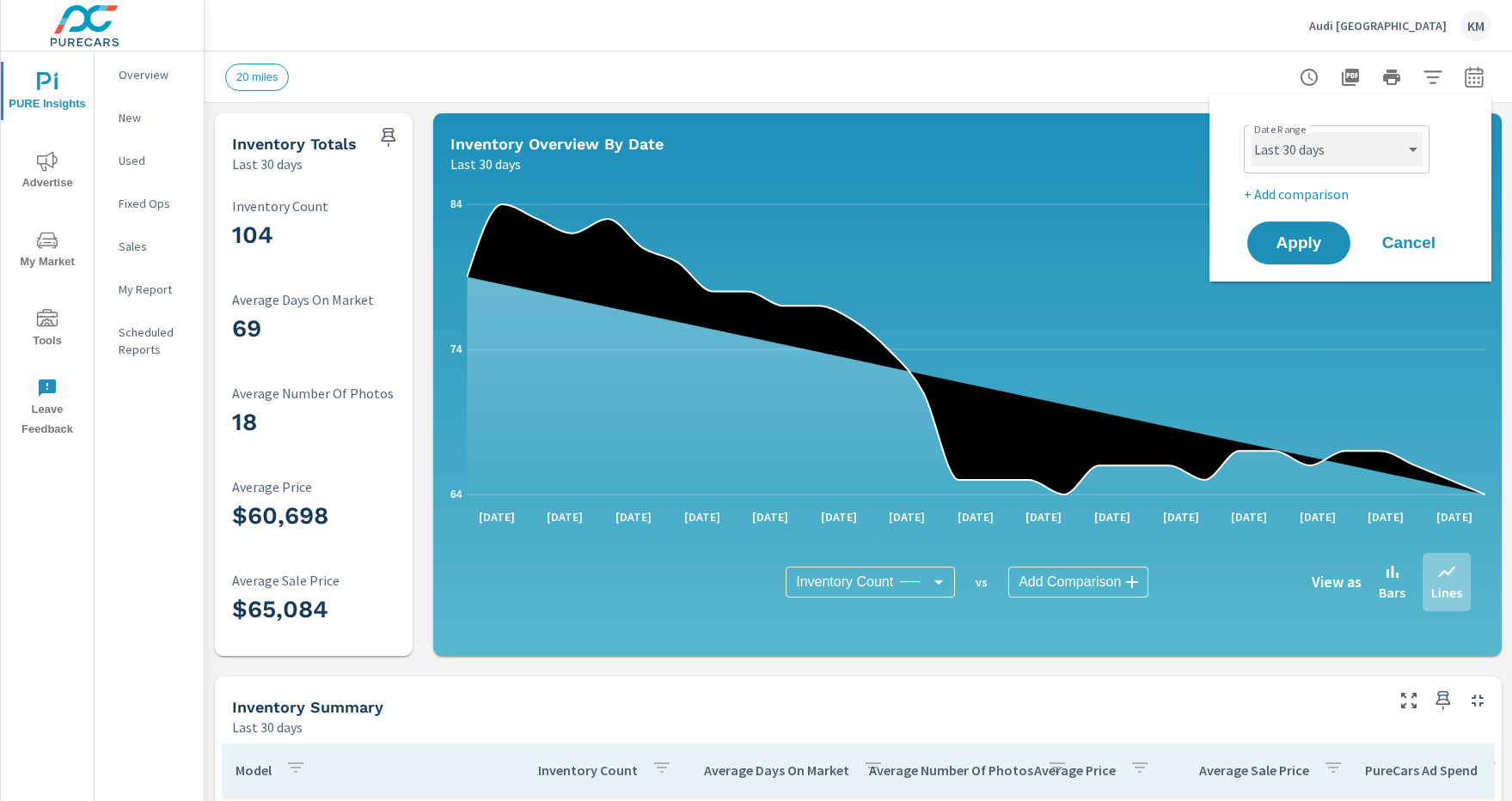
click at [1337, 149] on select "Custom Yesterday Last week Last 7 days Last 14 days Last 30 days Last 45 days L…" at bounding box center [1336, 149] width 172 height 34
click at [1299, 243] on span "Apply" at bounding box center [1299, 244] width 70 height 16
